Goal: Task Accomplishment & Management: Use online tool/utility

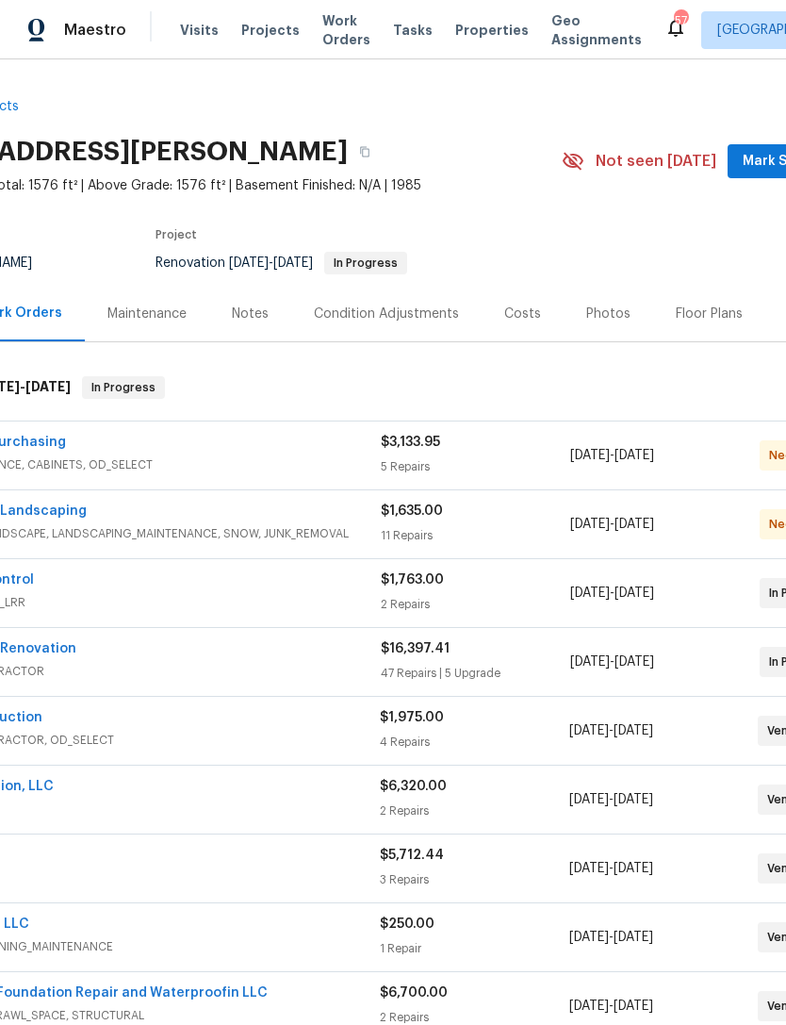
scroll to position [0, 120]
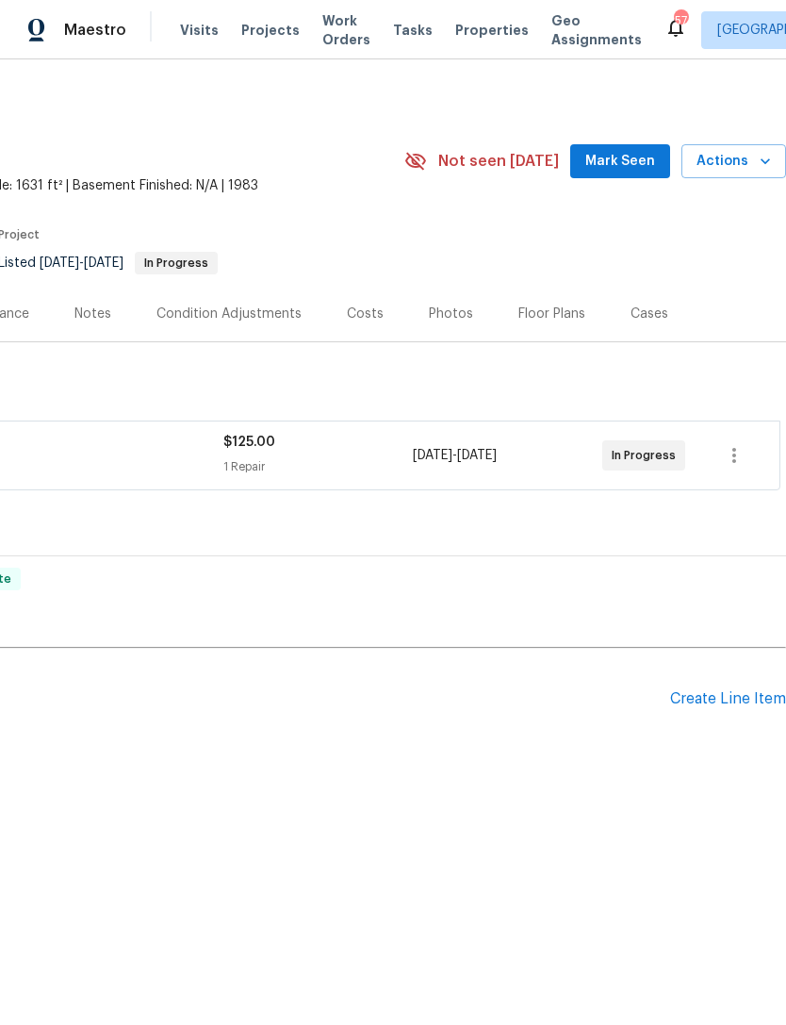
scroll to position [0, 279]
click at [643, 146] on button "Mark Seen" at bounding box center [621, 161] width 100 height 35
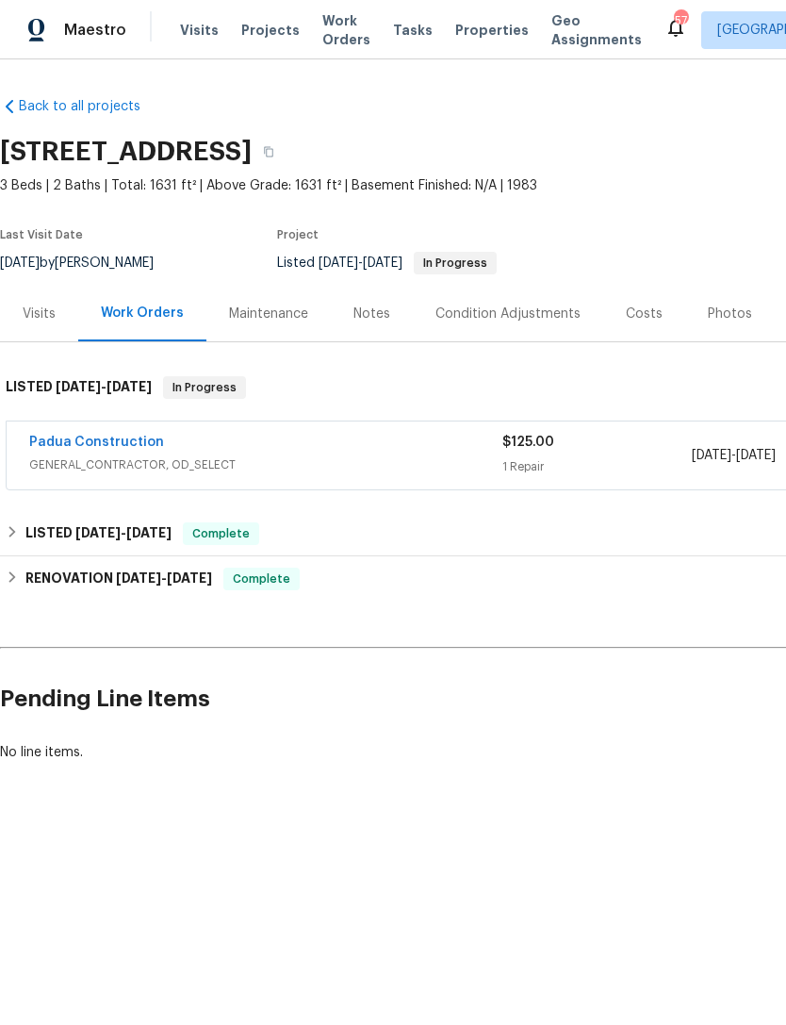
scroll to position [0, 0]
click at [122, 440] on link "Padua Construction" at bounding box center [96, 442] width 135 height 13
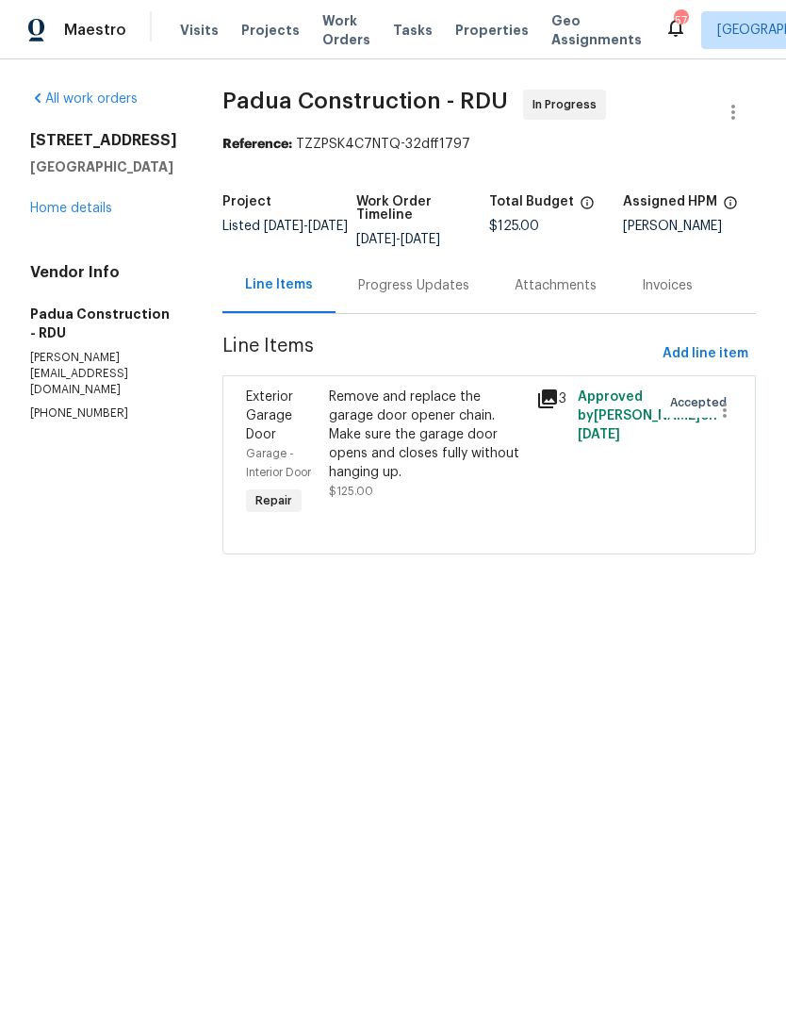
click at [381, 285] on div "Progress Updates" at bounding box center [413, 285] width 111 height 19
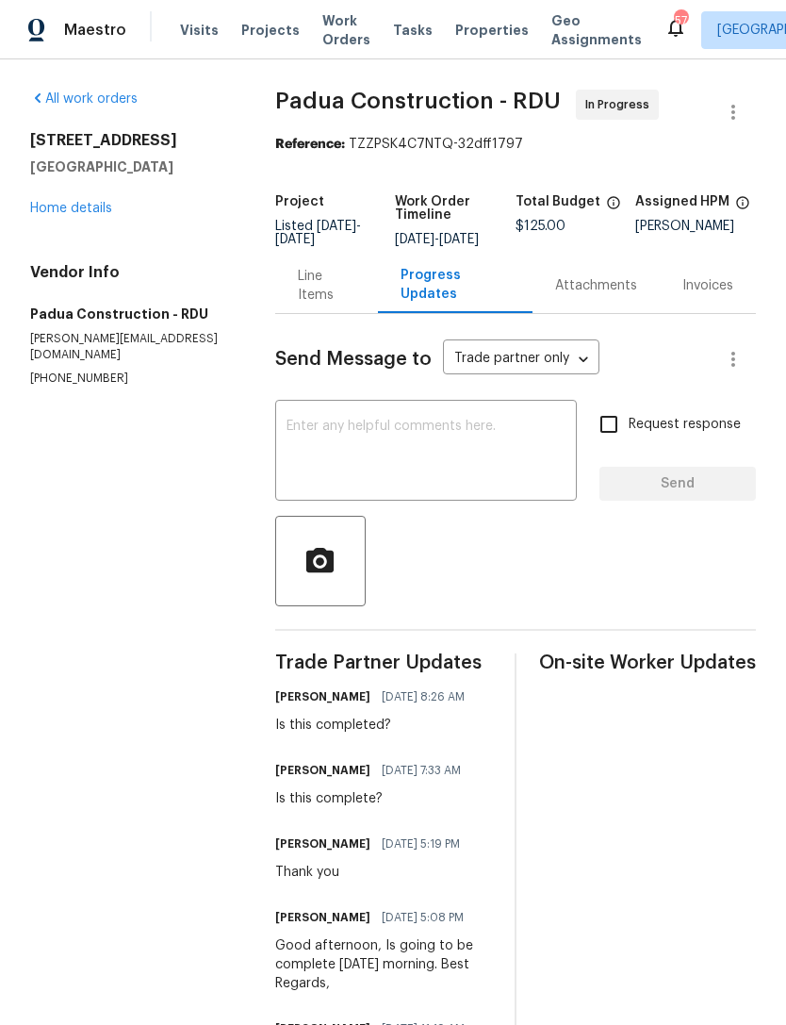
click at [432, 454] on textarea at bounding box center [426, 453] width 279 height 66
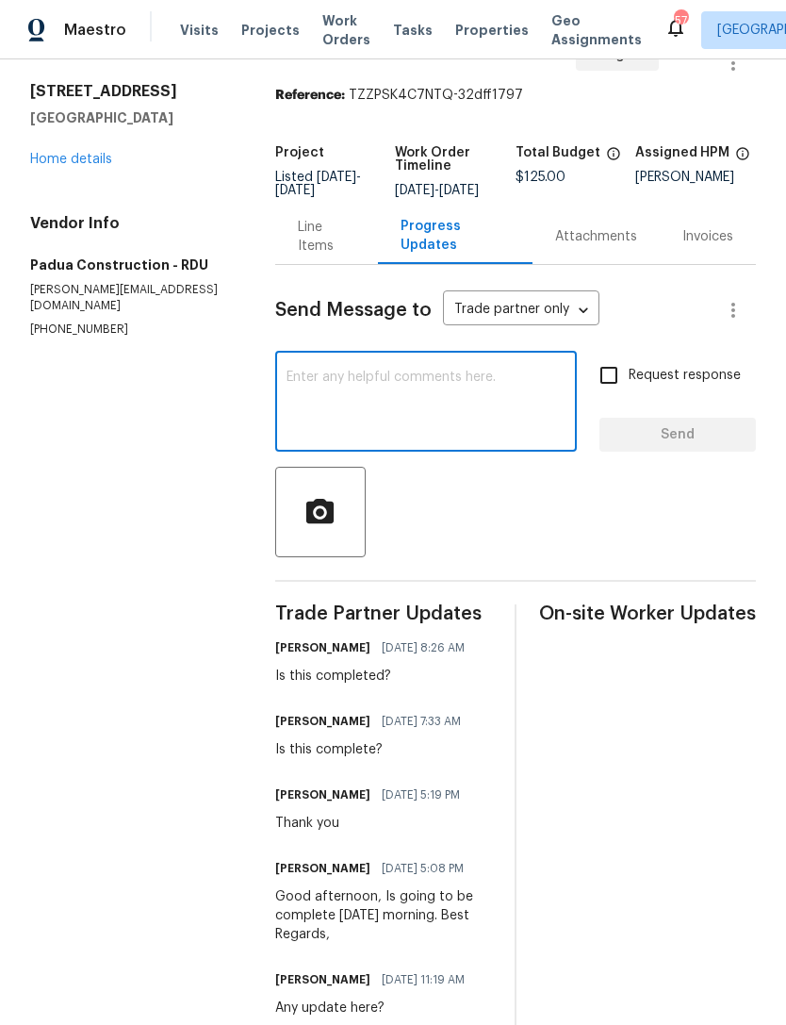
scroll to position [48, 0]
click at [361, 687] on div "Is this completed?" at bounding box center [375, 677] width 201 height 19
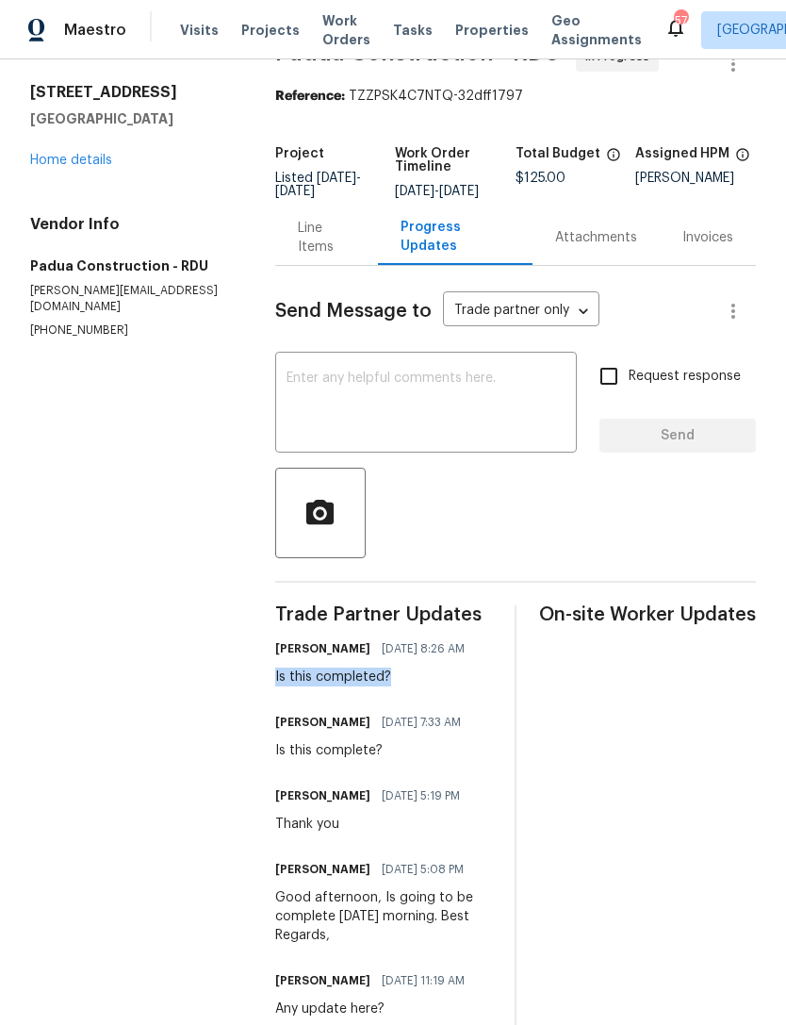
copy div "Is this completed?"
click at [316, 431] on textarea at bounding box center [426, 405] width 279 height 66
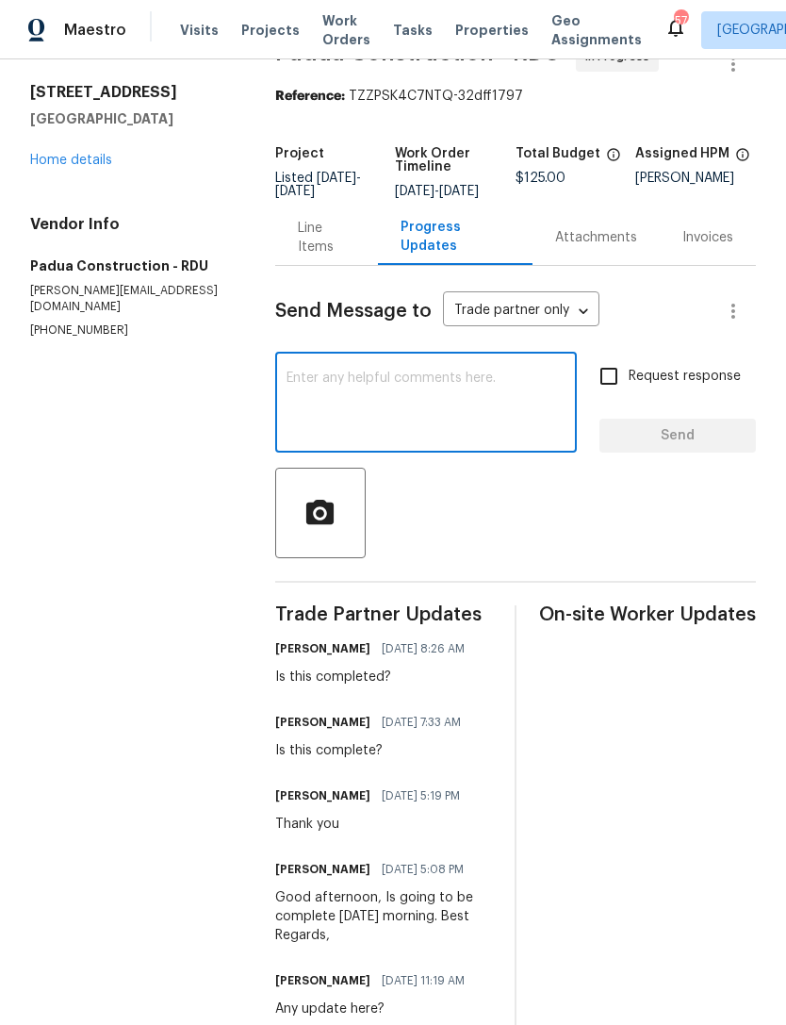
click at [332, 401] on textarea at bounding box center [426, 405] width 279 height 66
click at [349, 395] on textarea at bounding box center [426, 405] width 279 height 66
click at [359, 403] on textarea at bounding box center [426, 405] width 279 height 66
click at [359, 402] on textarea at bounding box center [426, 405] width 279 height 66
paste textarea "Is this completed?"
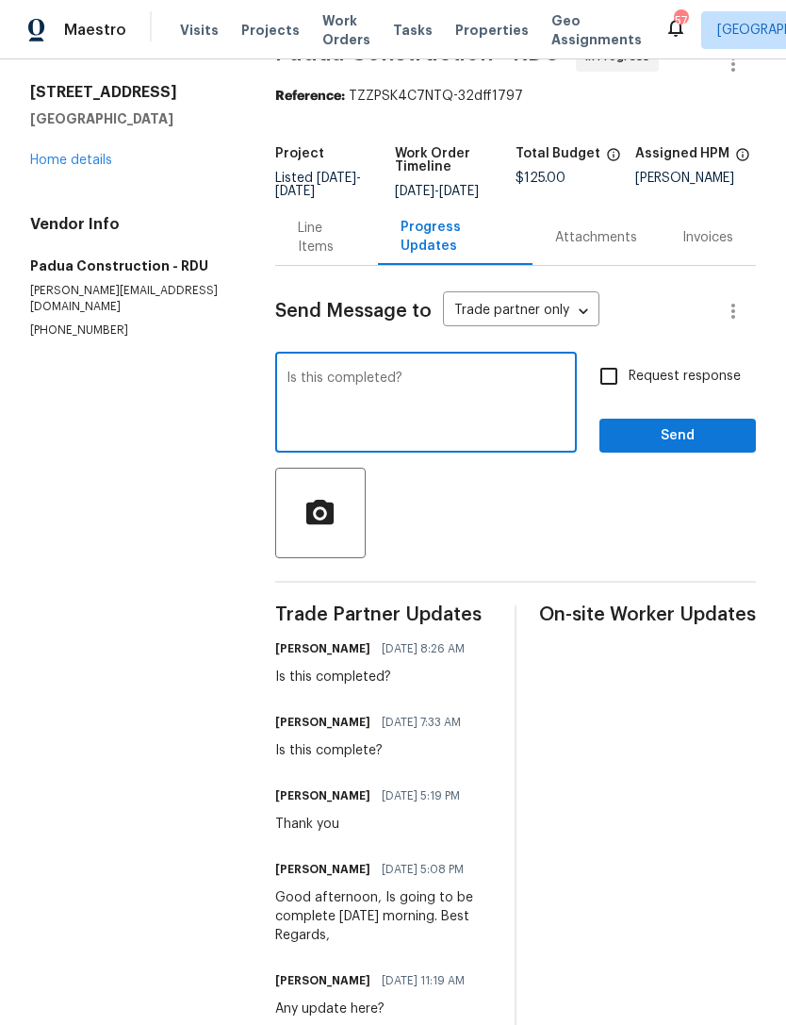
type textarea "Is this completed?"
click at [606, 387] on input "Request response" at bounding box center [609, 376] width 40 height 40
checkbox input "true"
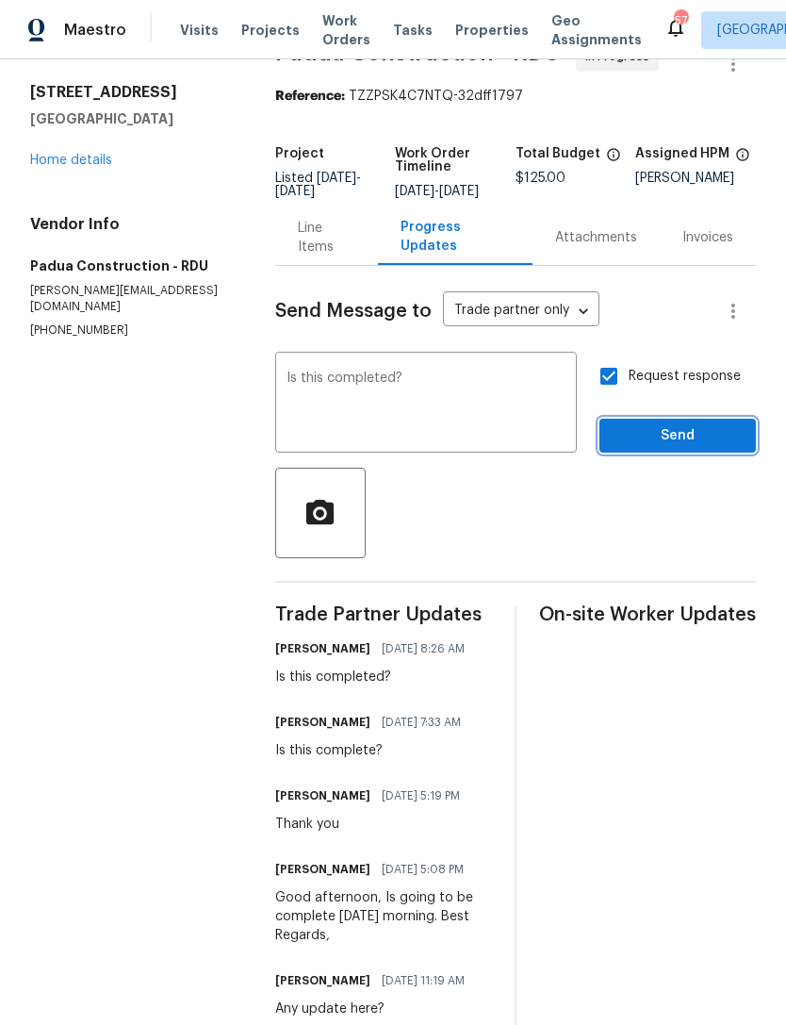
click at [668, 448] on span "Send" at bounding box center [678, 436] width 126 height 24
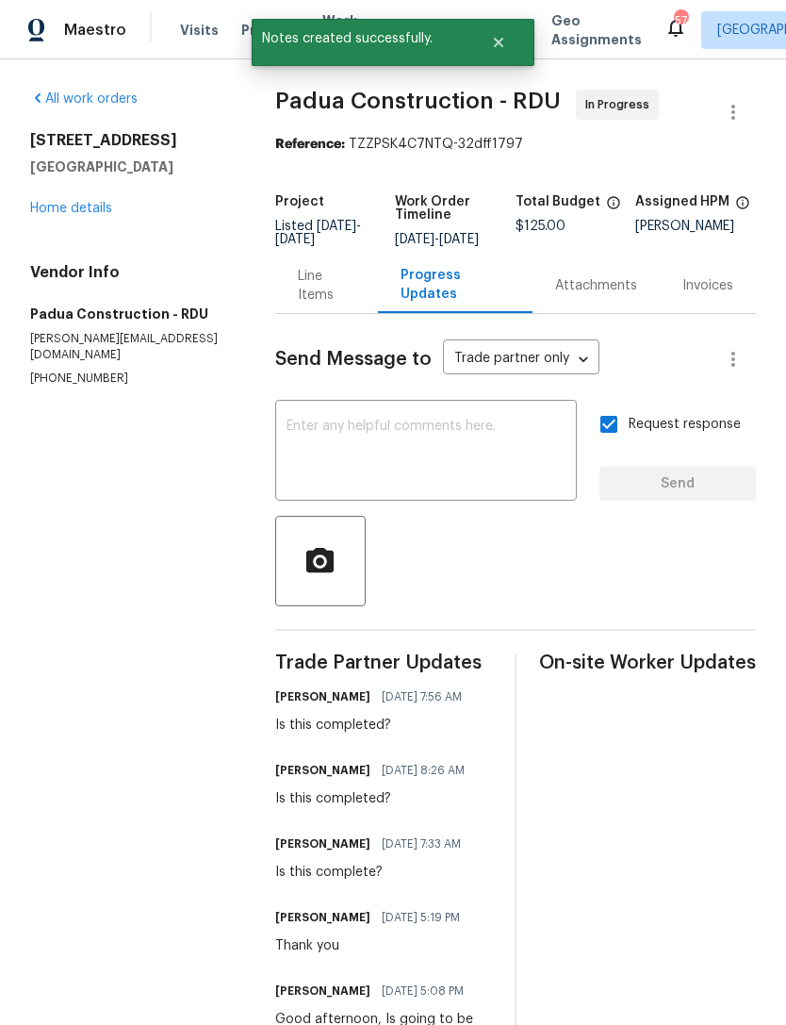
click at [71, 209] on link "Home details" at bounding box center [71, 208] width 82 height 13
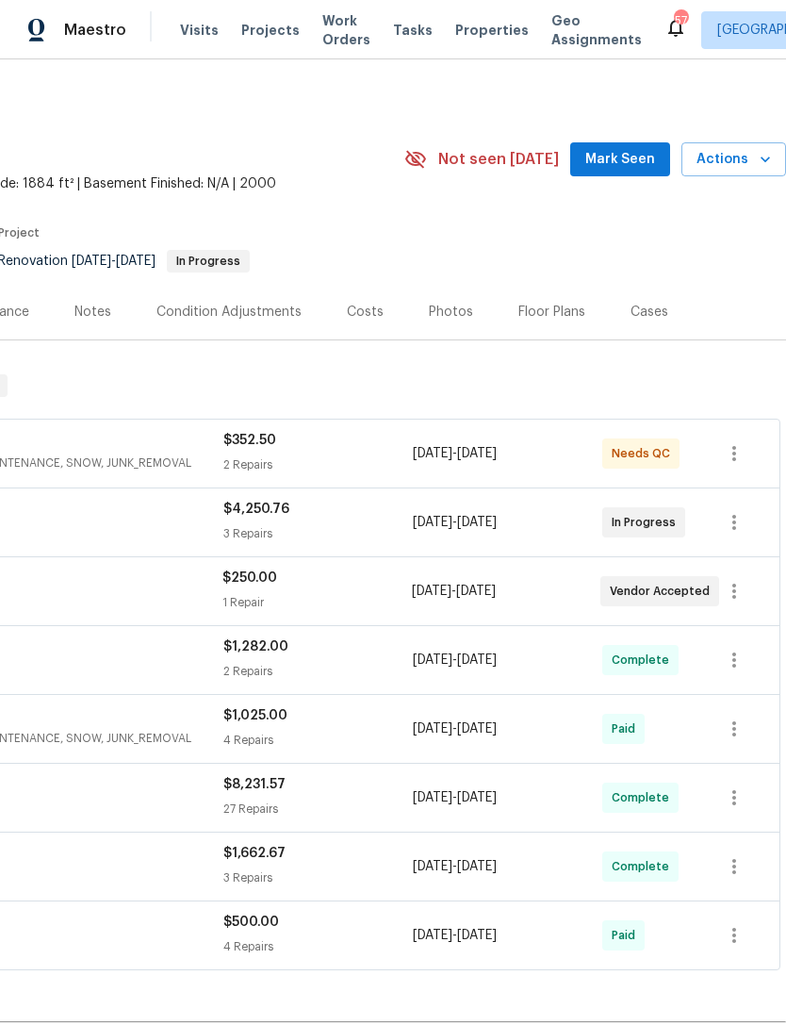
scroll to position [2, 279]
click at [630, 165] on span "Mark Seen" at bounding box center [621, 160] width 70 height 24
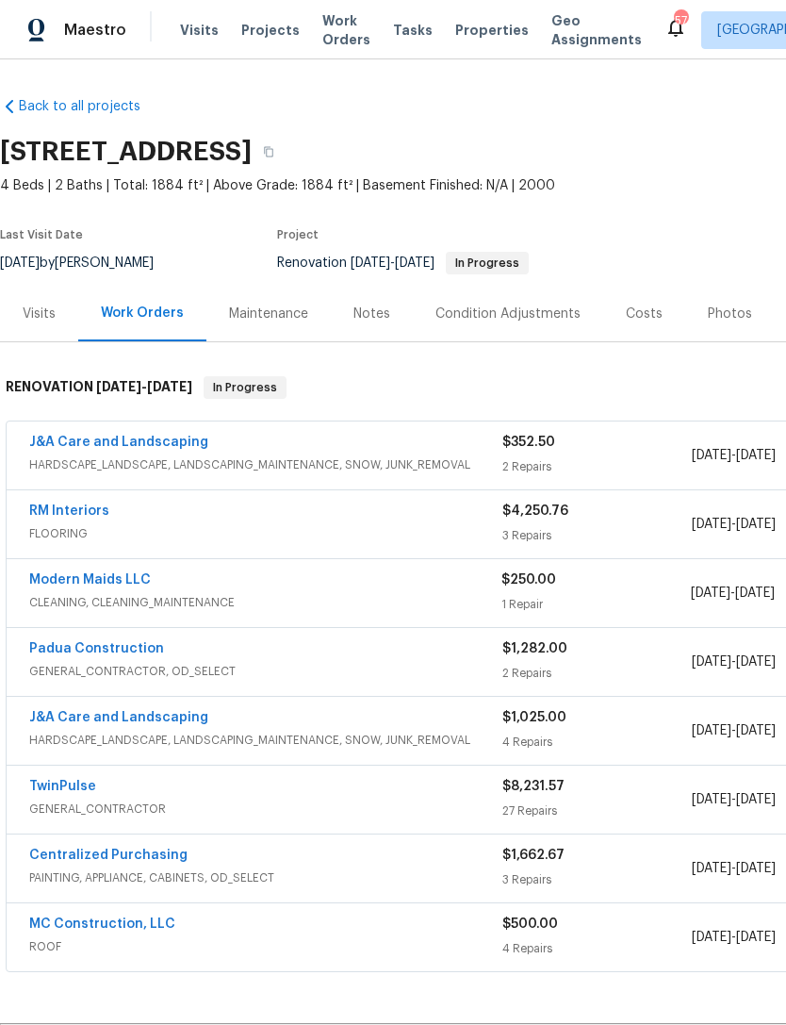
scroll to position [0, 0]
click at [88, 510] on link "RM Interiors" at bounding box center [69, 511] width 80 height 13
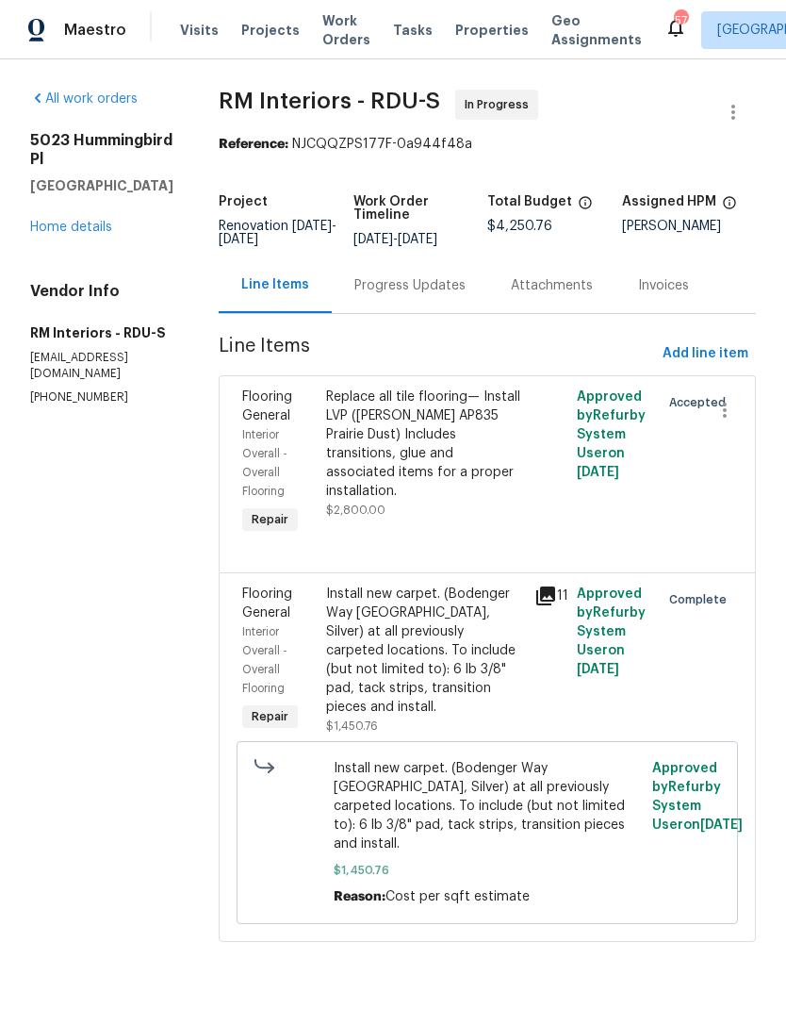
click at [76, 234] on link "Home details" at bounding box center [71, 227] width 82 height 13
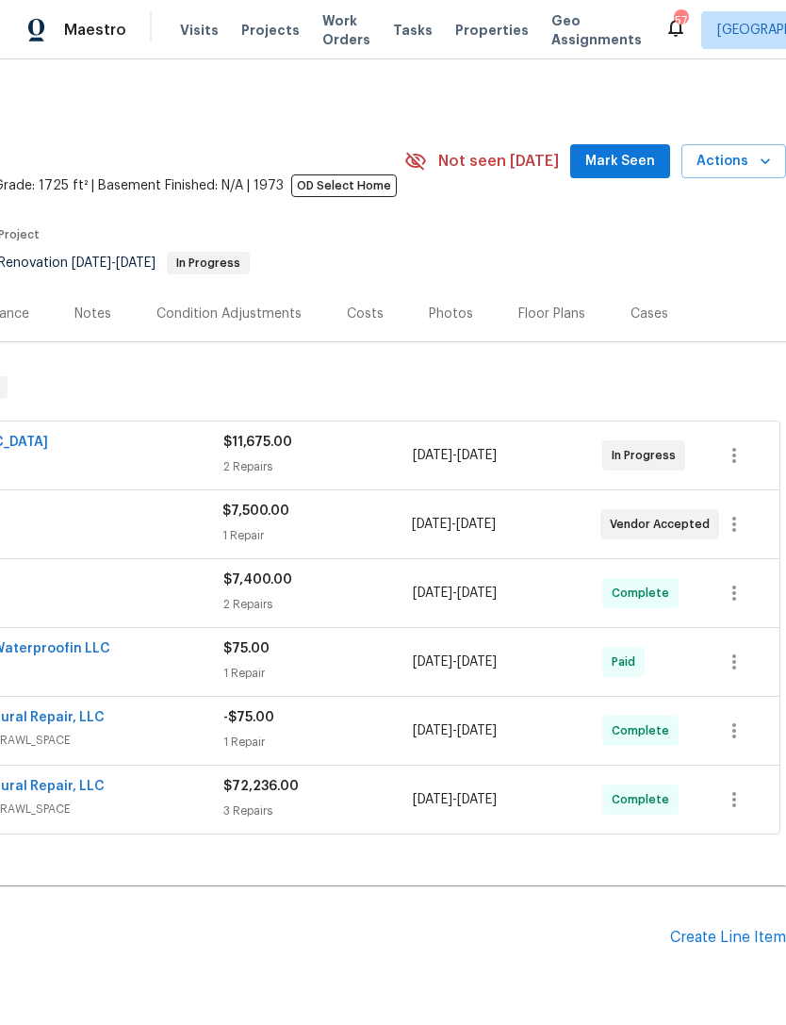
scroll to position [0, 279]
click at [638, 164] on span "Mark Seen" at bounding box center [621, 162] width 70 height 24
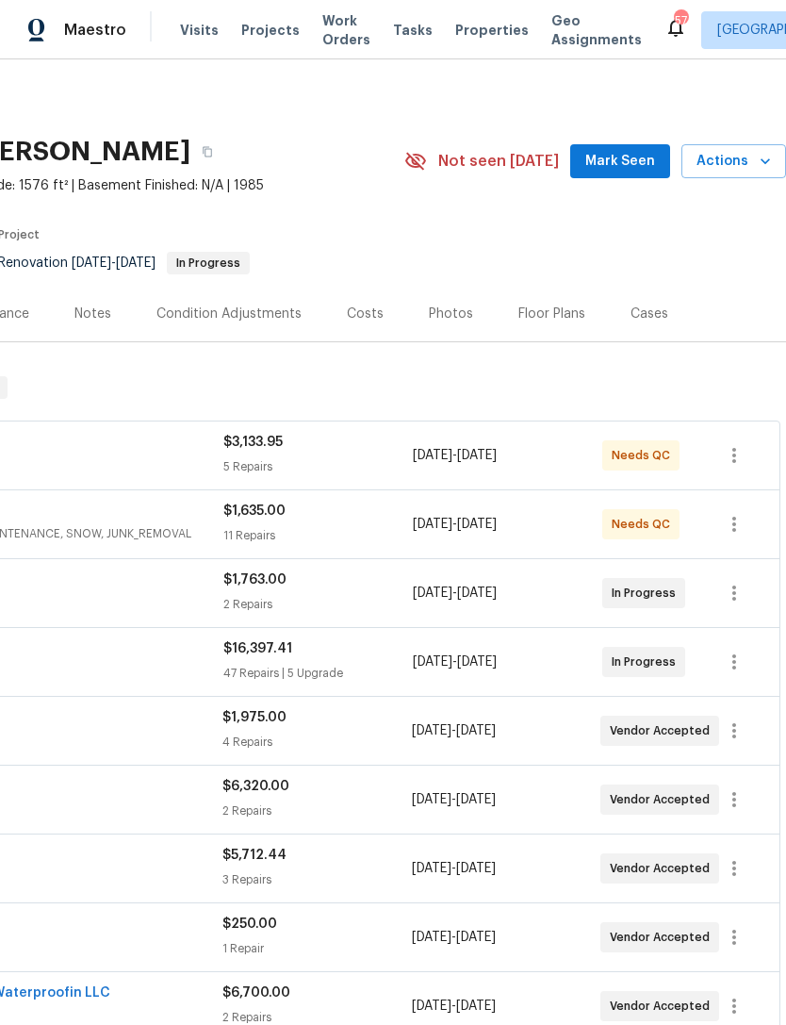
scroll to position [0, 279]
click at [621, 157] on span "Mark Seen" at bounding box center [621, 162] width 70 height 24
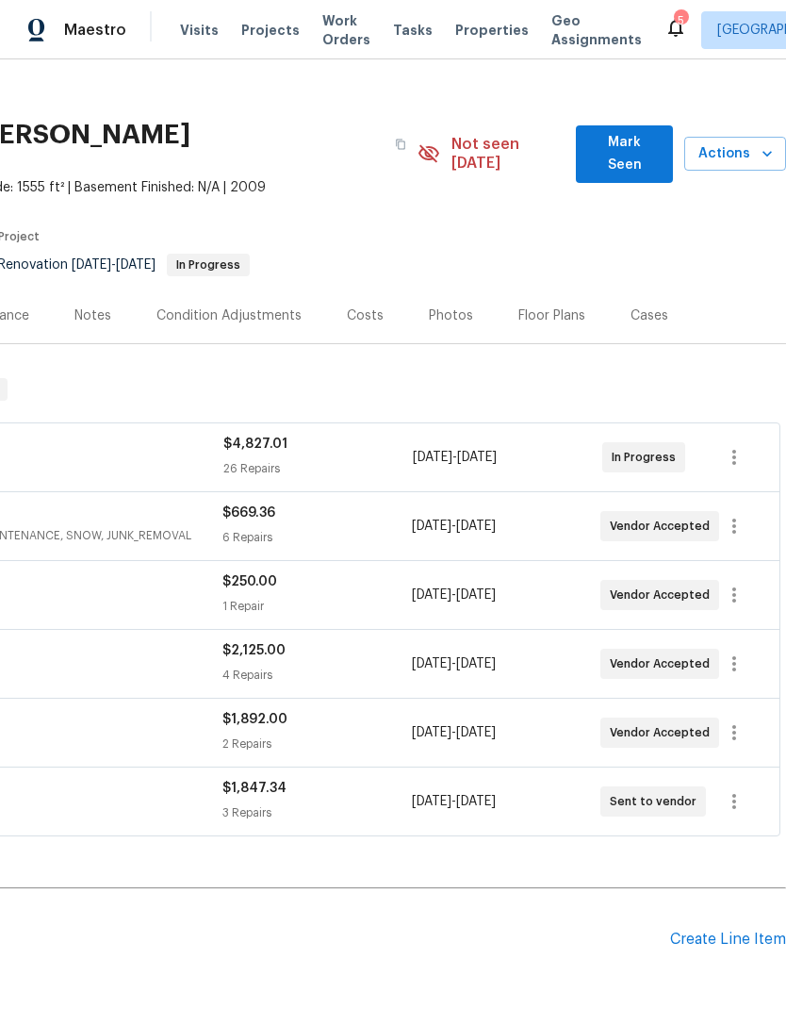
scroll to position [17, 279]
click at [639, 141] on span "Mark Seen" at bounding box center [624, 154] width 67 height 46
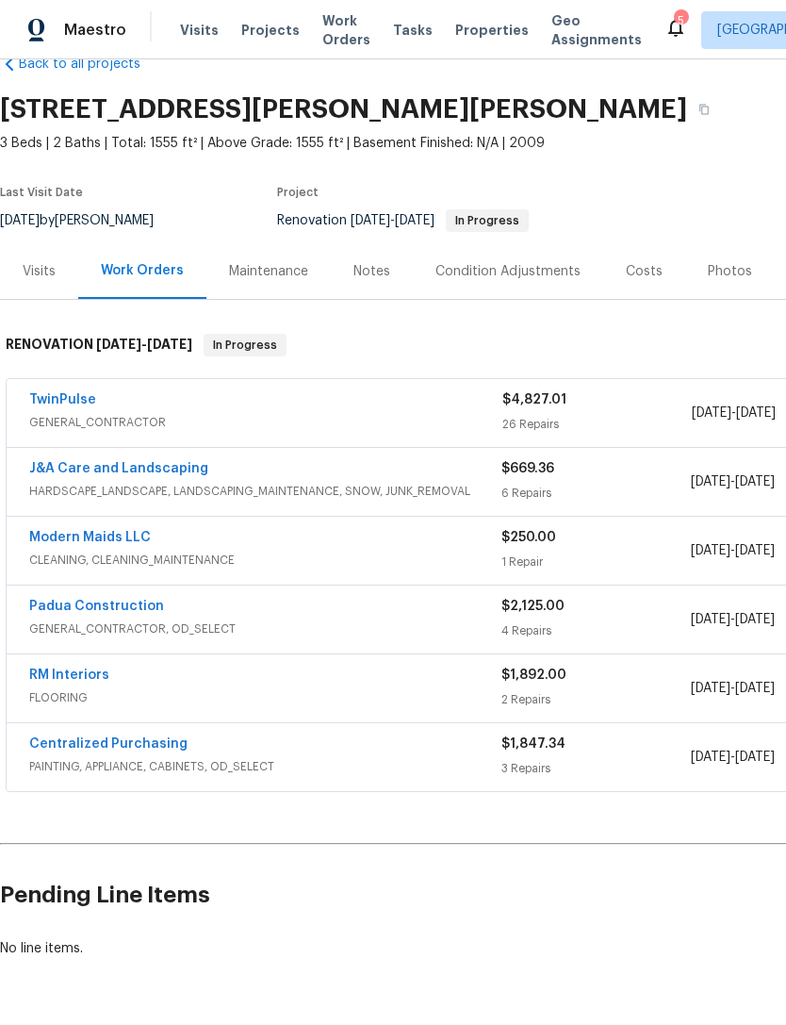
scroll to position [42, 0]
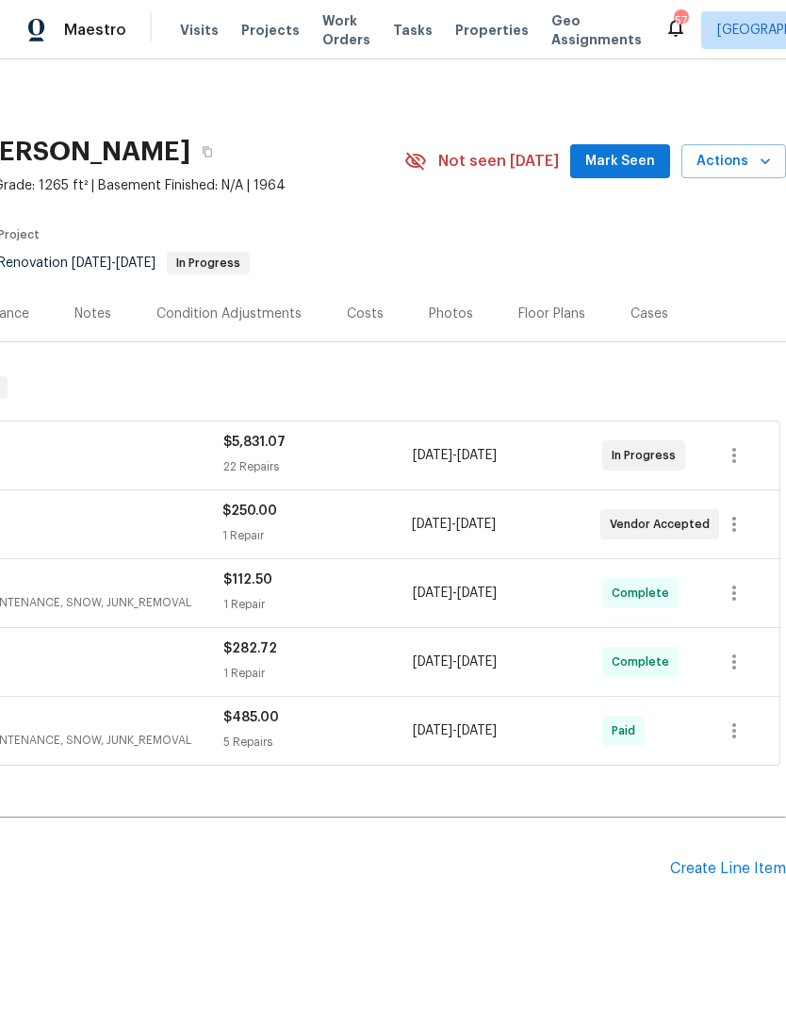
scroll to position [0, 279]
click at [623, 167] on span "Mark Seen" at bounding box center [621, 162] width 70 height 24
click at [611, 163] on span "Seen today" at bounding box center [625, 161] width 91 height 19
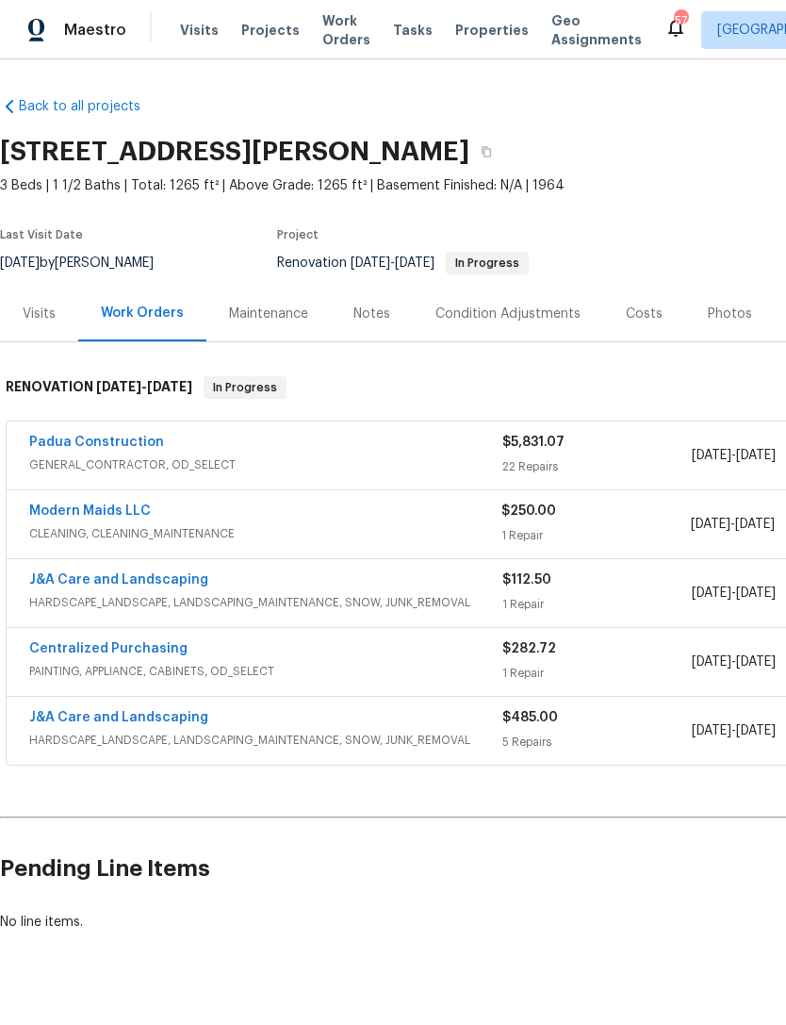
scroll to position [0, 0]
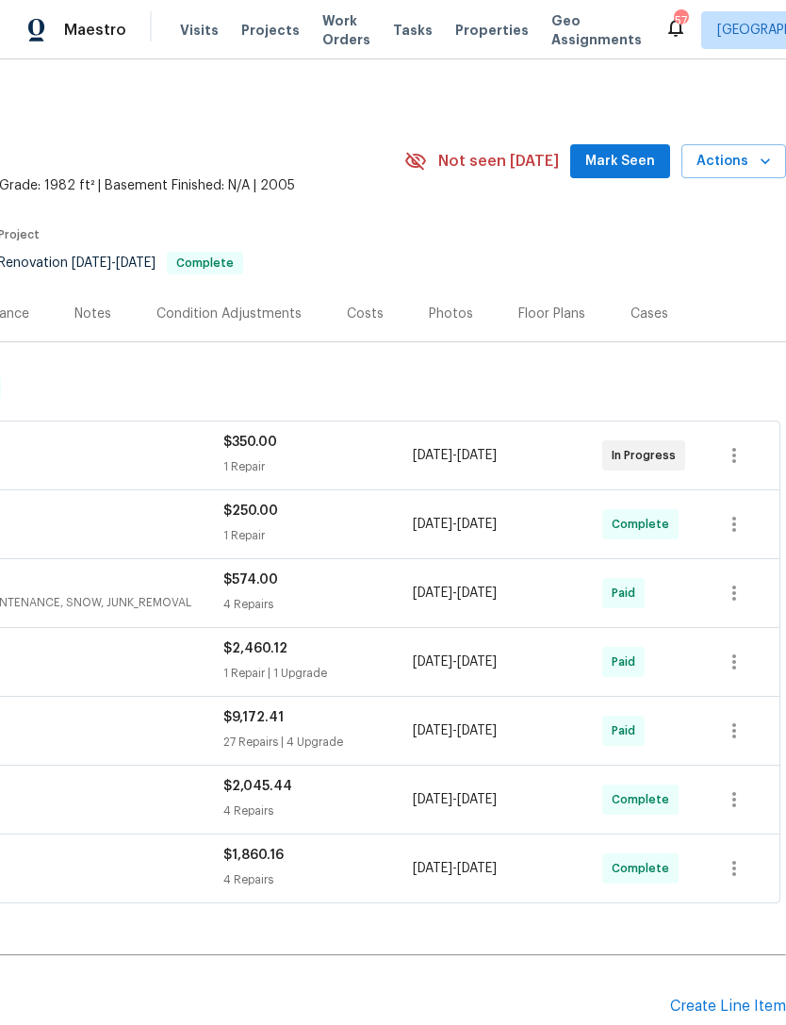
scroll to position [0, 279]
click at [626, 166] on span "Mark Seen" at bounding box center [621, 162] width 70 height 24
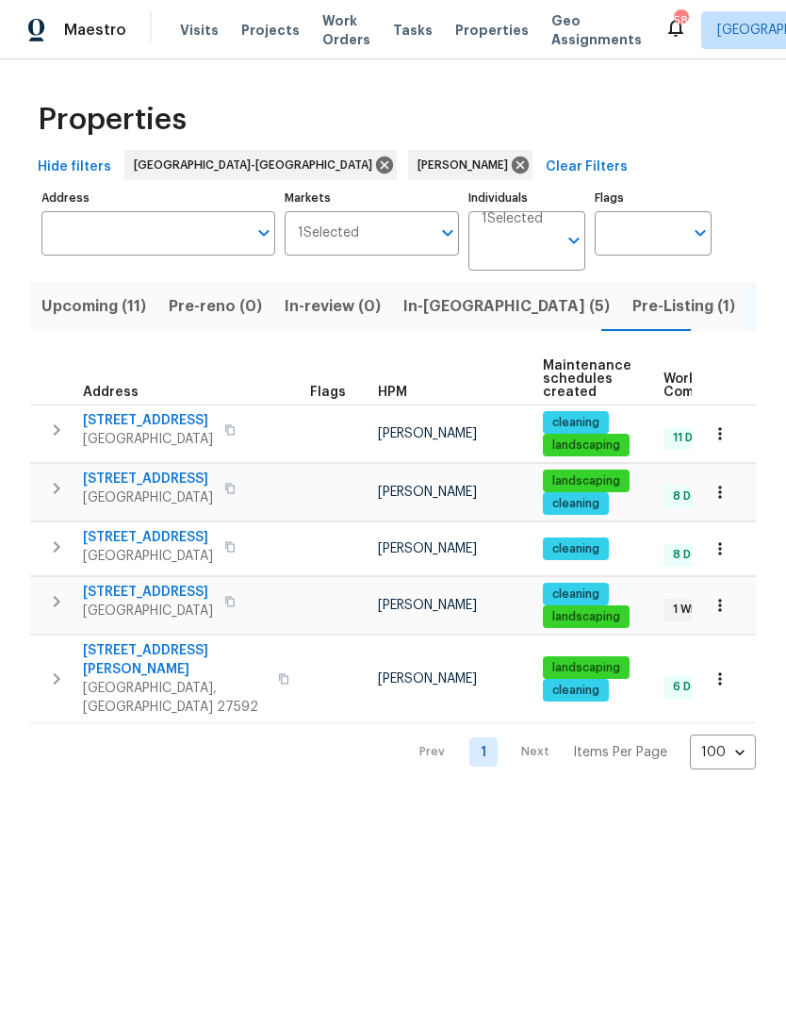
click at [123, 319] on span "Upcoming (11)" at bounding box center [93, 306] width 105 height 26
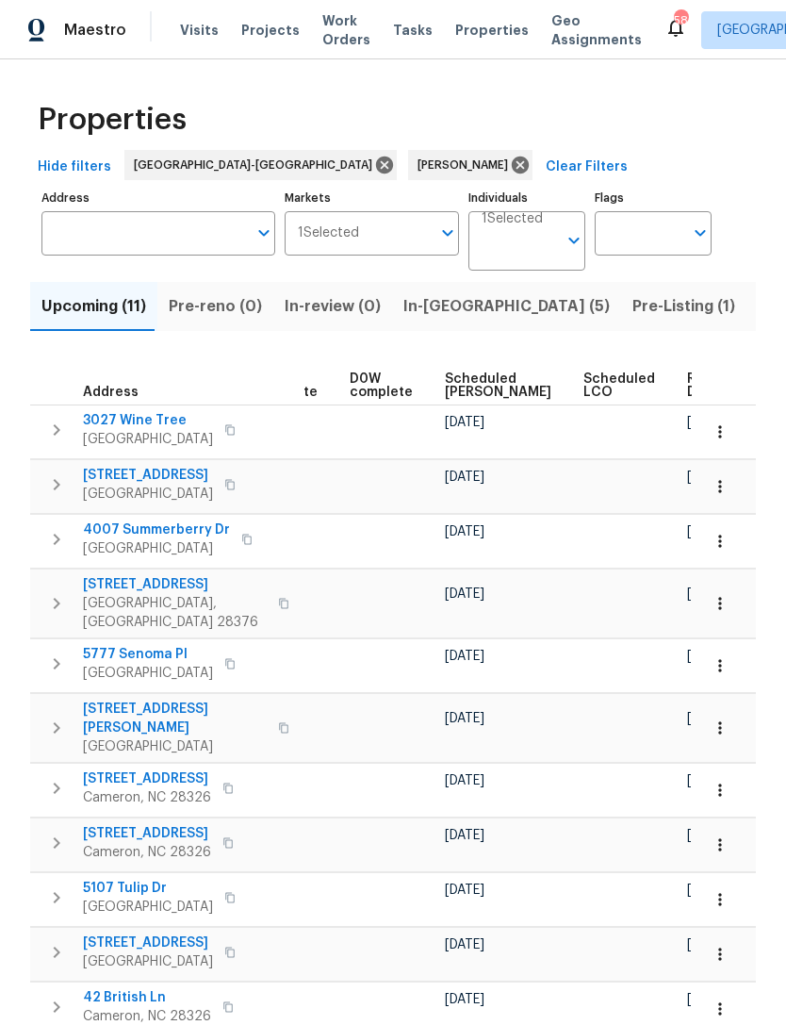
scroll to position [0, 473]
click at [474, 390] on span "Scheduled [PERSON_NAME]" at bounding box center [499, 385] width 107 height 26
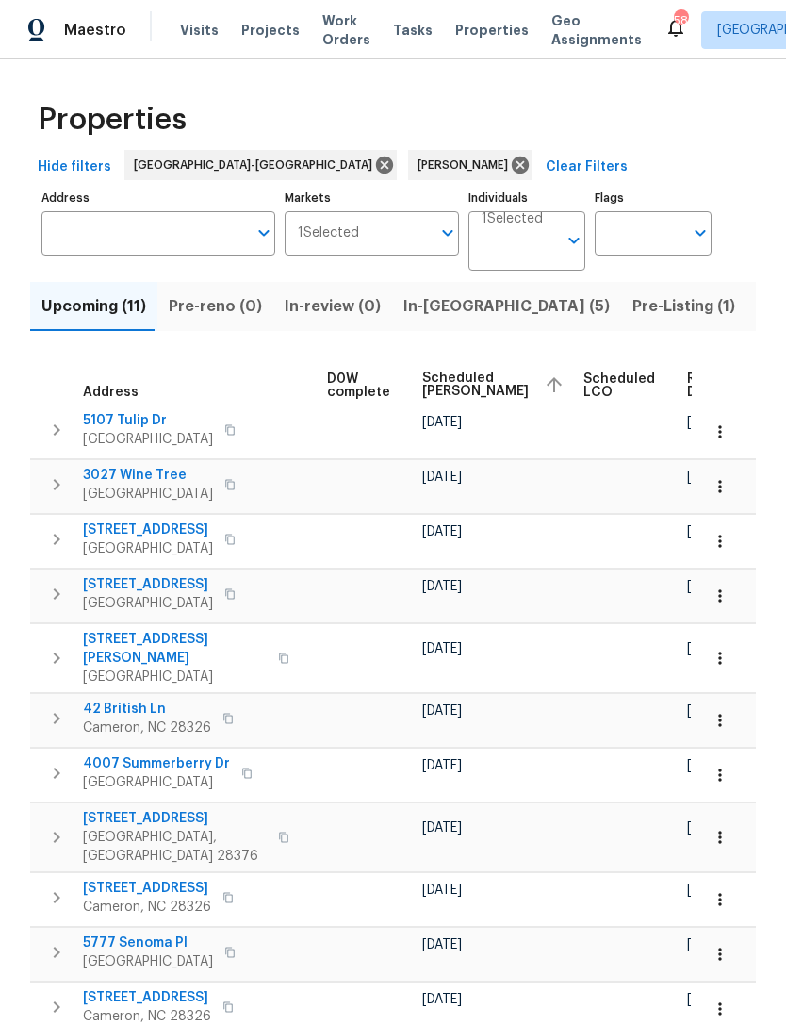
scroll to position [0, 496]
click at [718, 434] on icon "button" at bounding box center [720, 431] width 19 height 19
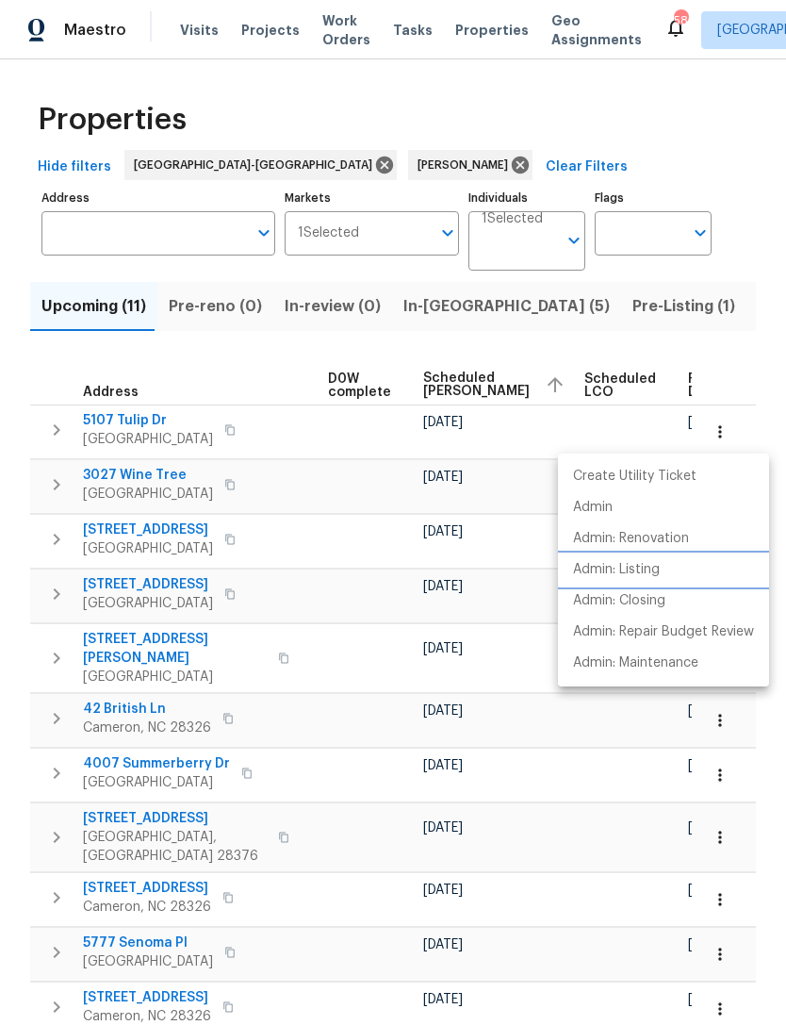
click at [646, 572] on p "Admin: Listing" at bounding box center [616, 570] width 87 height 20
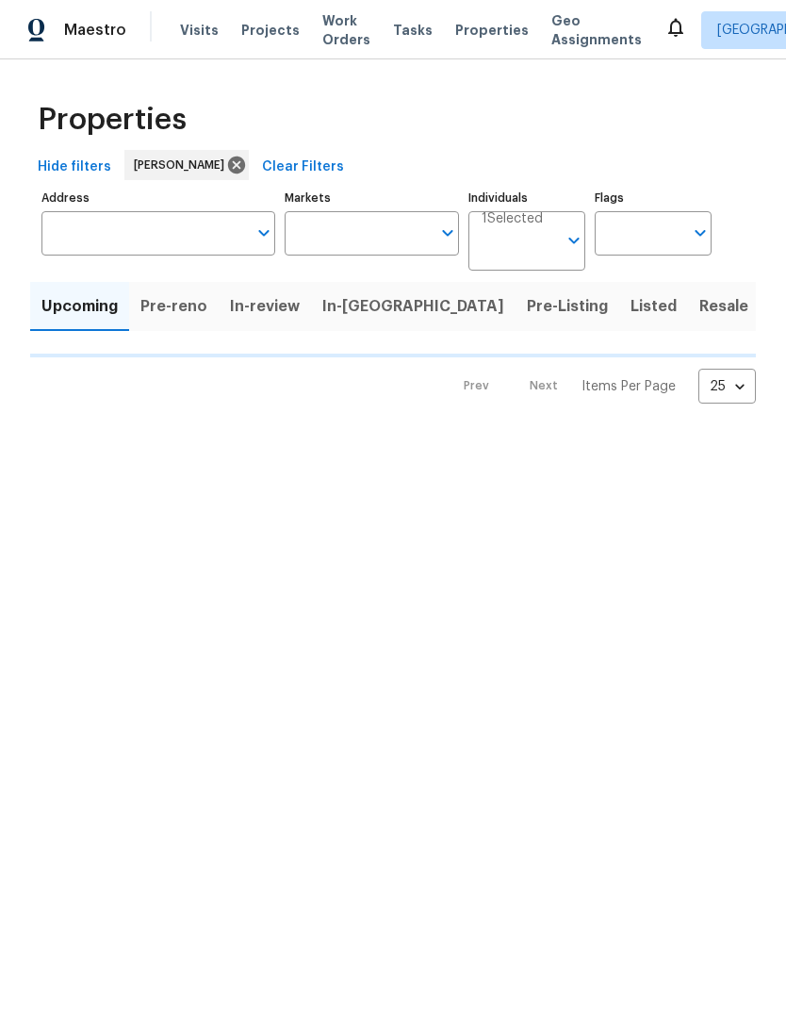
type input "100"
